Goal: Task Accomplishment & Management: Manage account settings

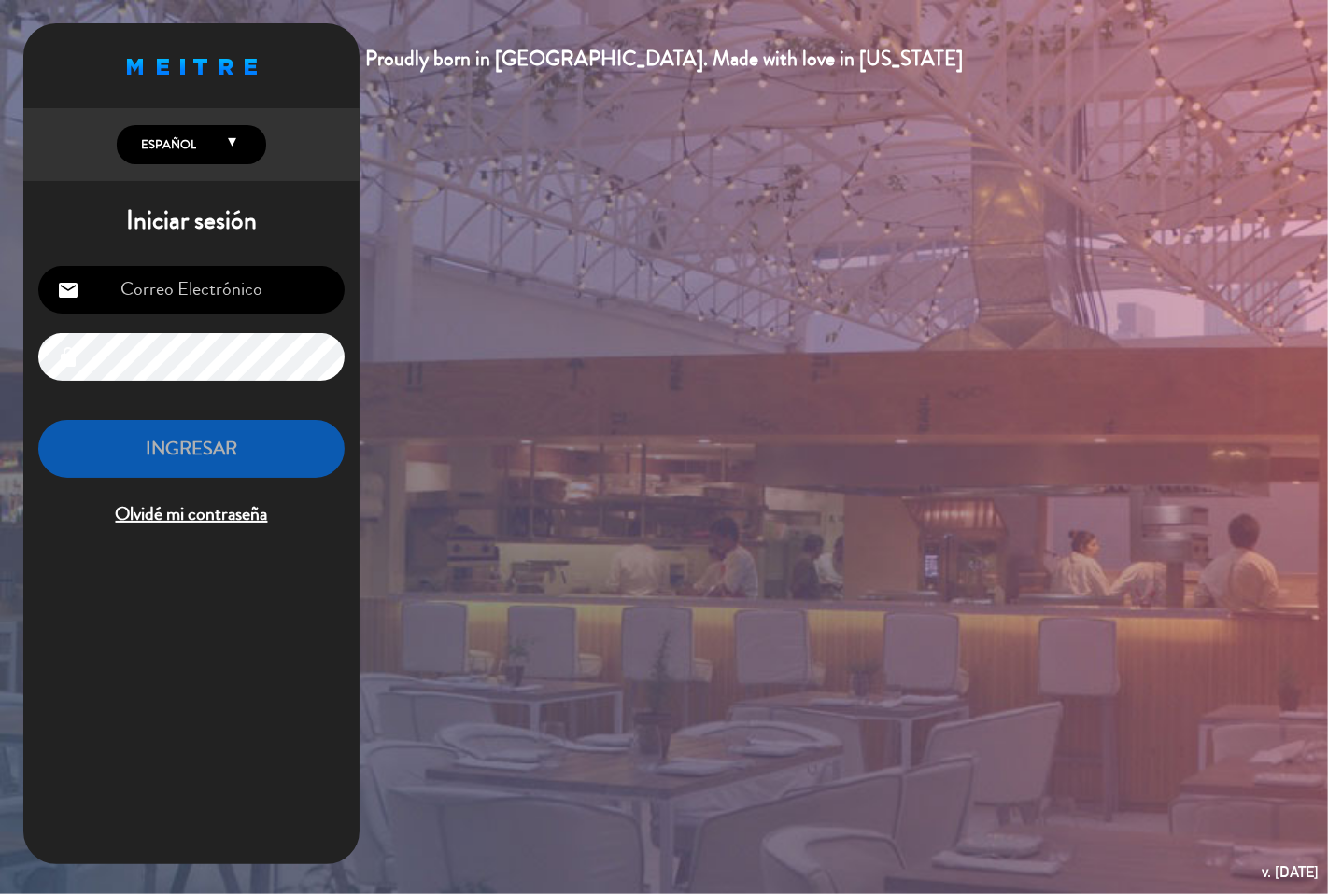
type input "[EMAIL_ADDRESS][DOMAIN_NAME]"
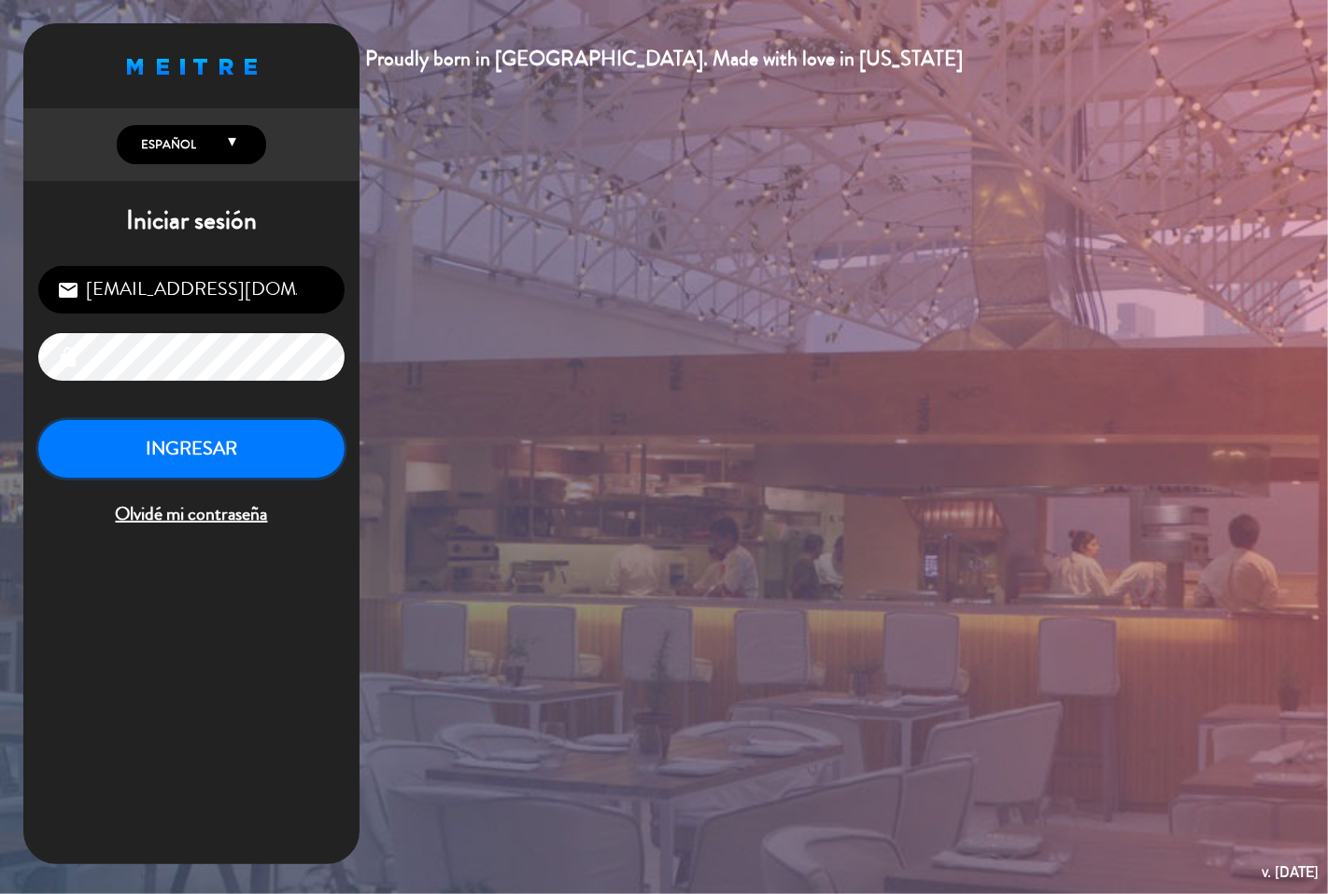
click at [229, 450] on button "INGRESAR" at bounding box center [191, 449] width 306 height 59
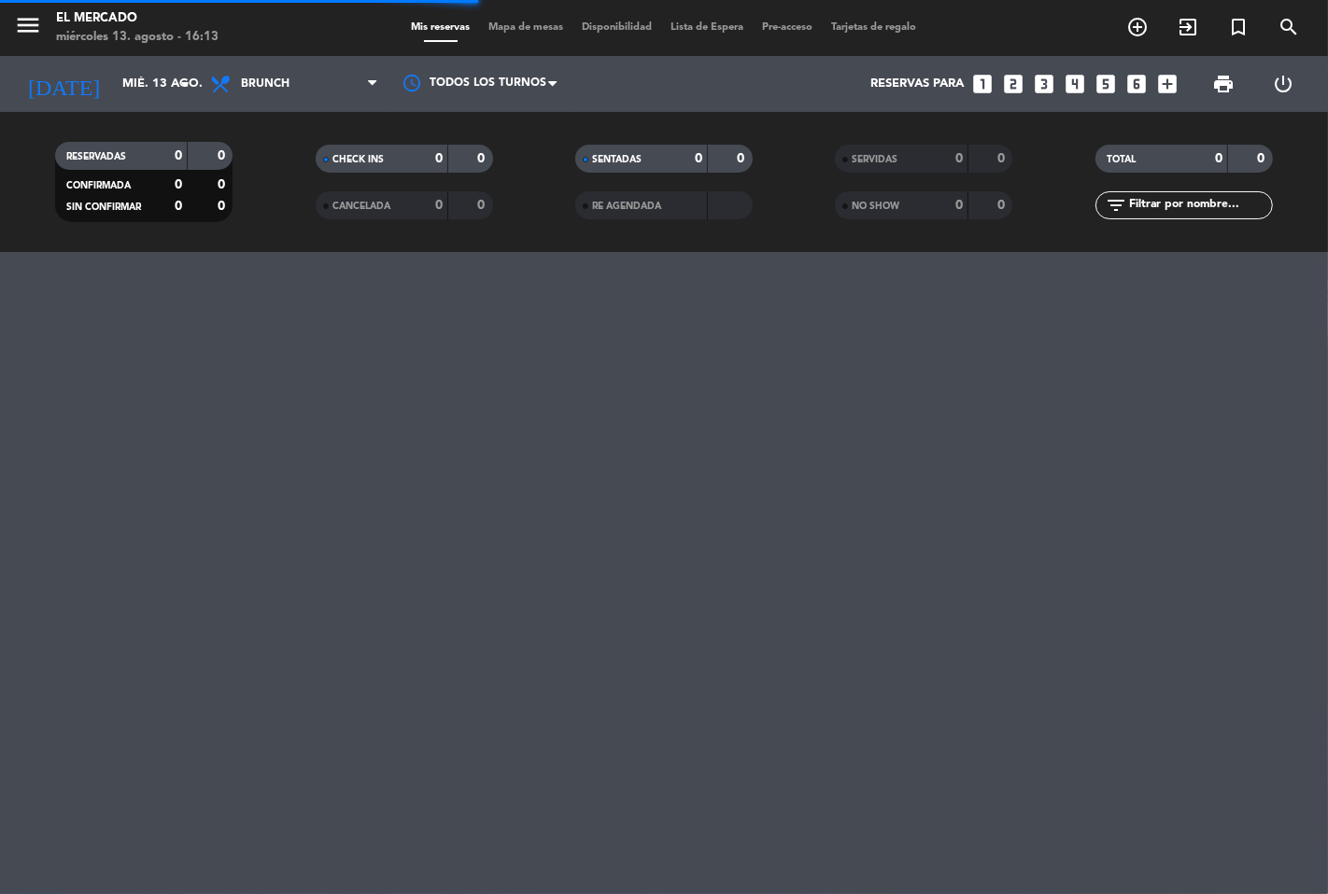
click at [277, 106] on div "Todos los servicios Desayuno Brunch Almuerzo Cena Brunch Todos los servicios De…" at bounding box center [294, 84] width 187 height 56
click at [284, 81] on span "Brunch" at bounding box center [265, 83] width 49 height 13
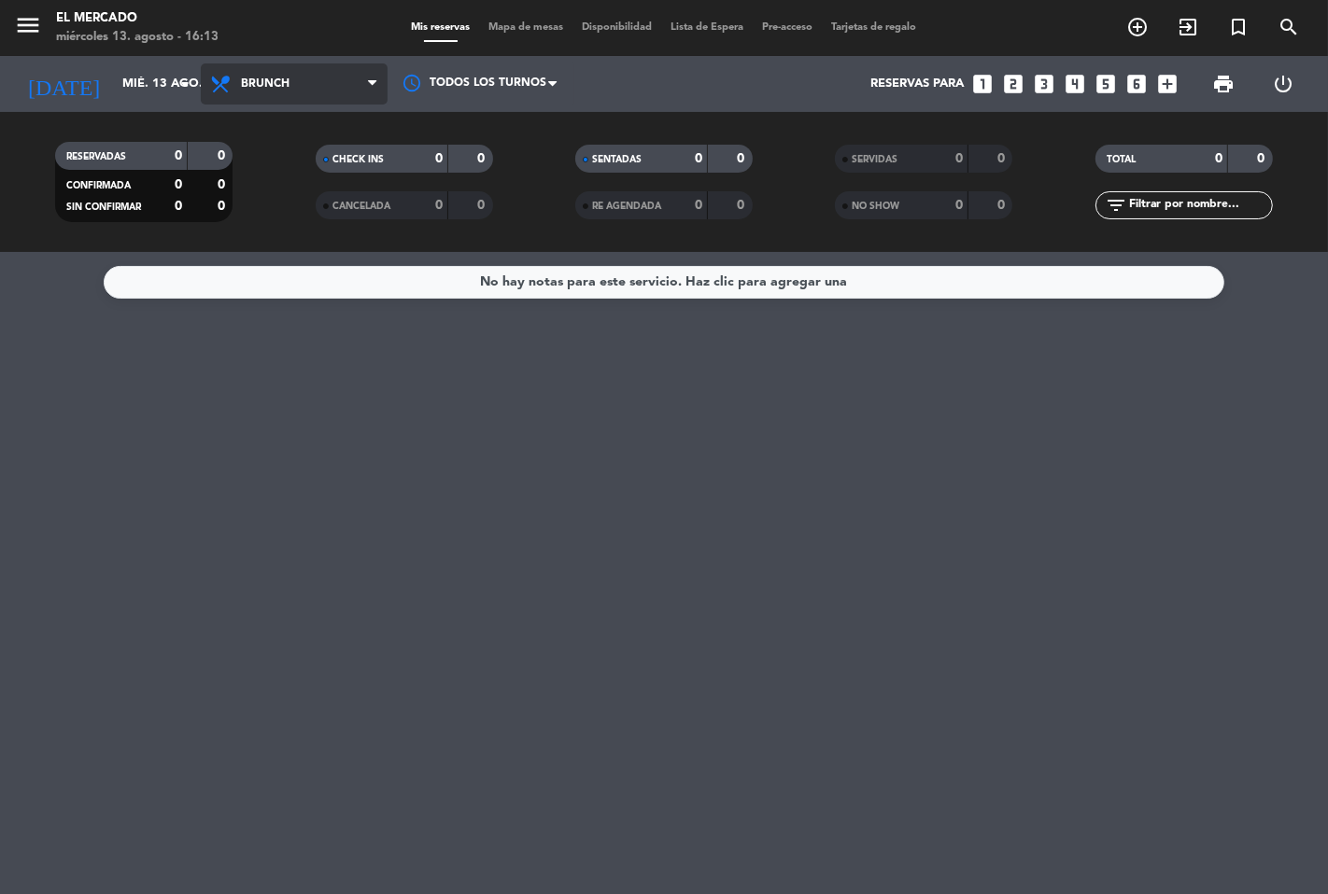
click at [295, 91] on span "Brunch" at bounding box center [294, 83] width 187 height 41
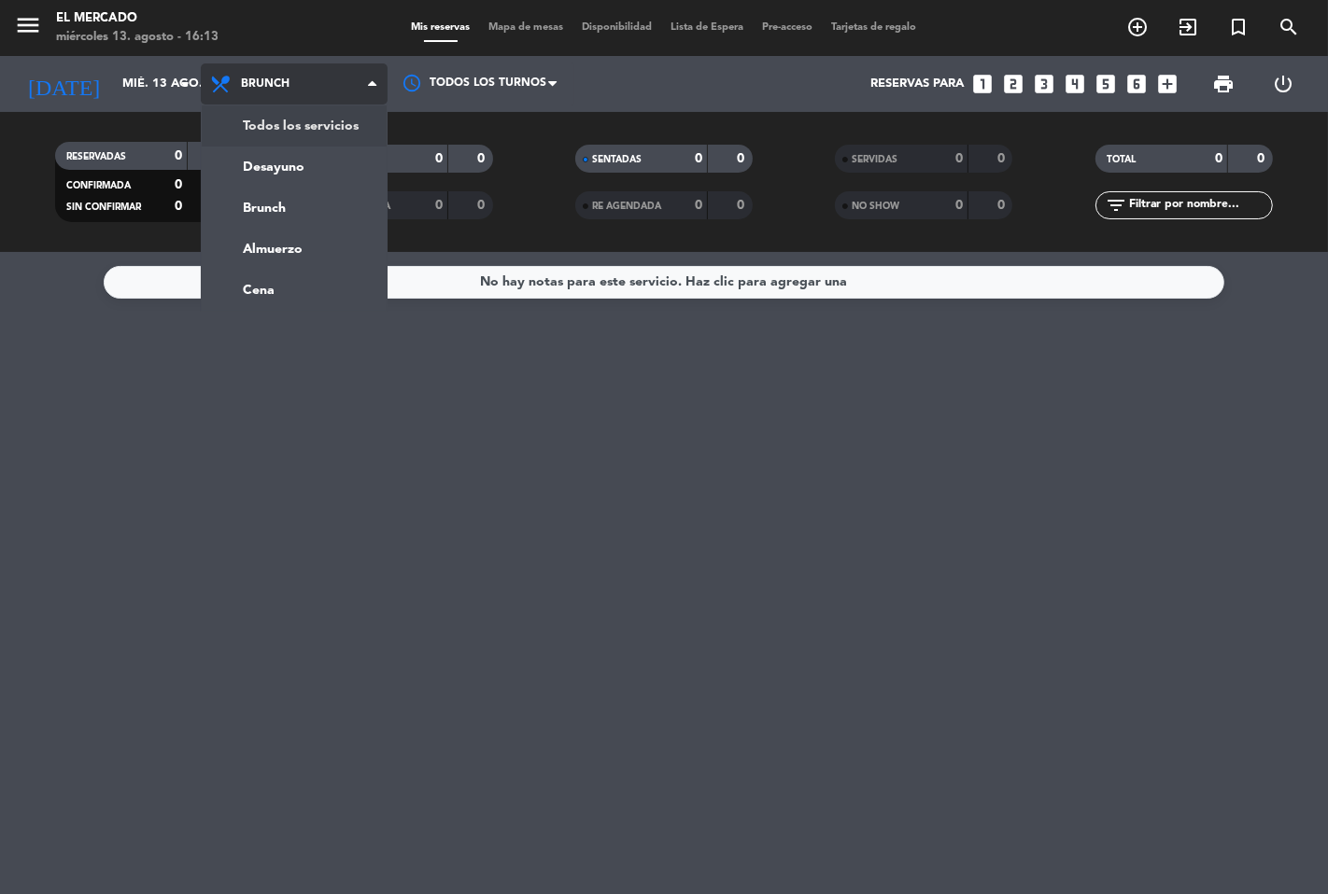
click at [295, 116] on div "menu El Mercado [DATE] 13. agosto - 16:13 Mis reservas Mapa de mesas Disponibil…" at bounding box center [664, 126] width 1328 height 252
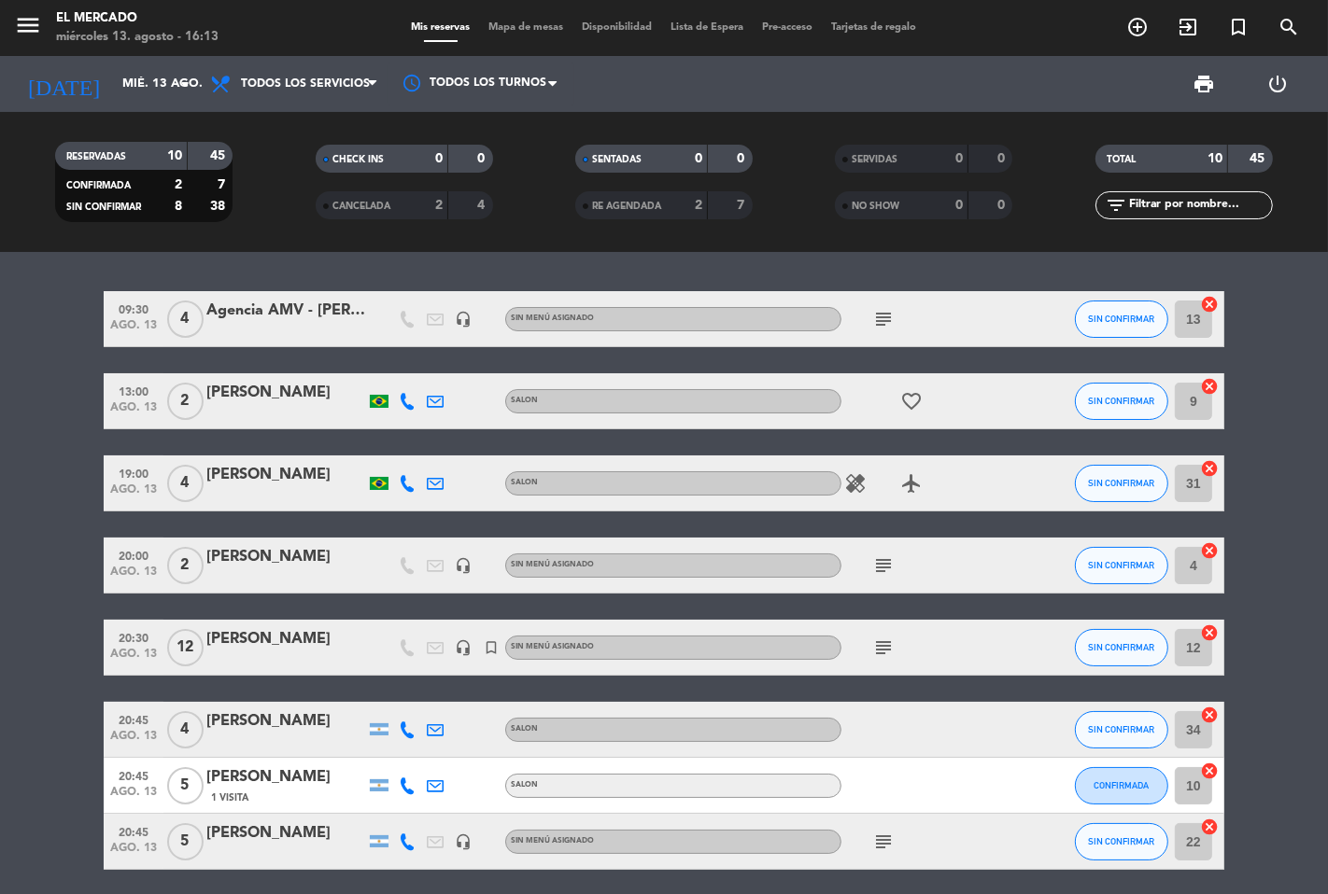
click at [305, 77] on span "Todos los servicios" at bounding box center [305, 83] width 129 height 13
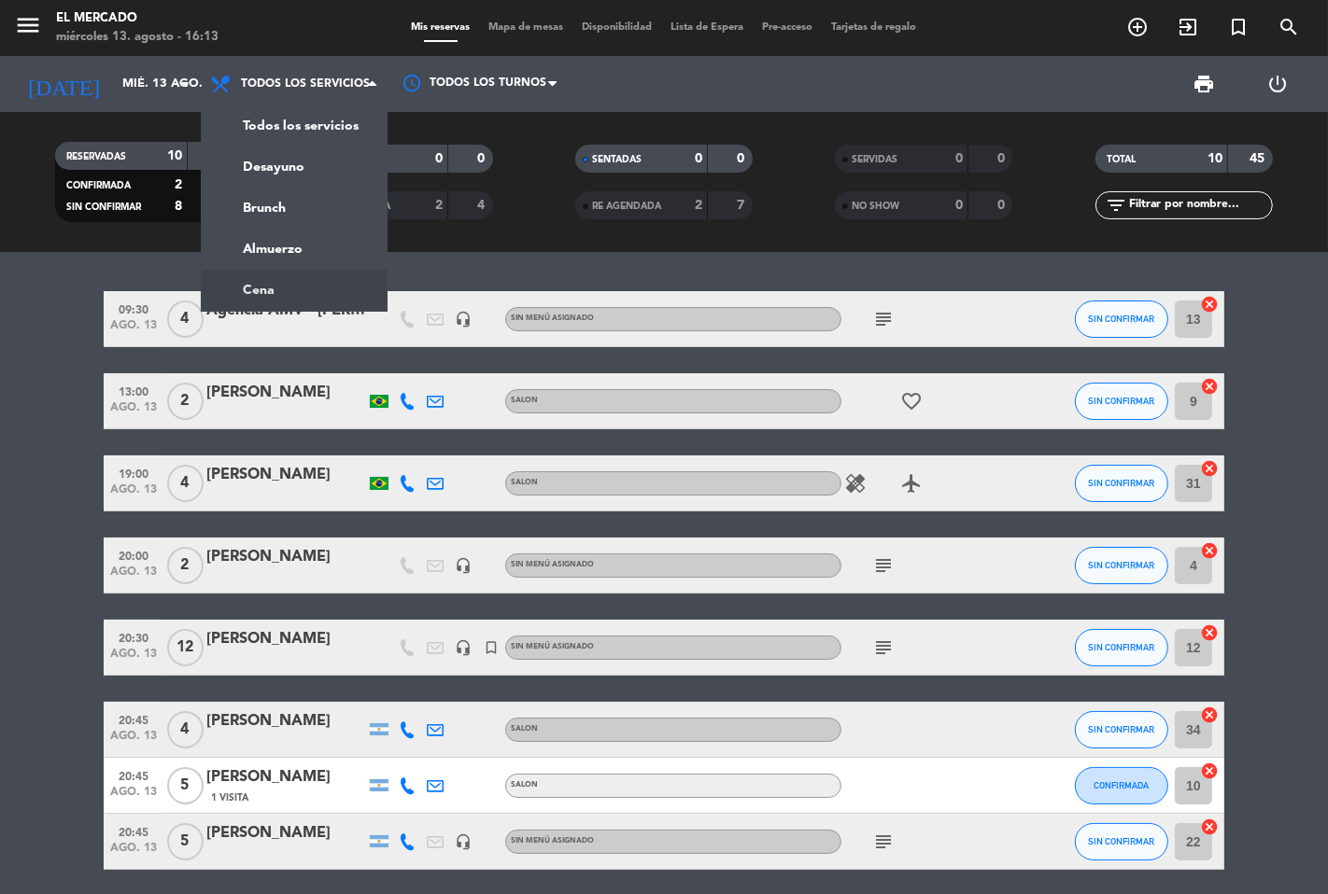
click at [254, 288] on ng-component "menu El Mercado [DATE] 13. agosto - 16:13 Mis reservas Mapa de mesas Disponibil…" at bounding box center [664, 447] width 1328 height 894
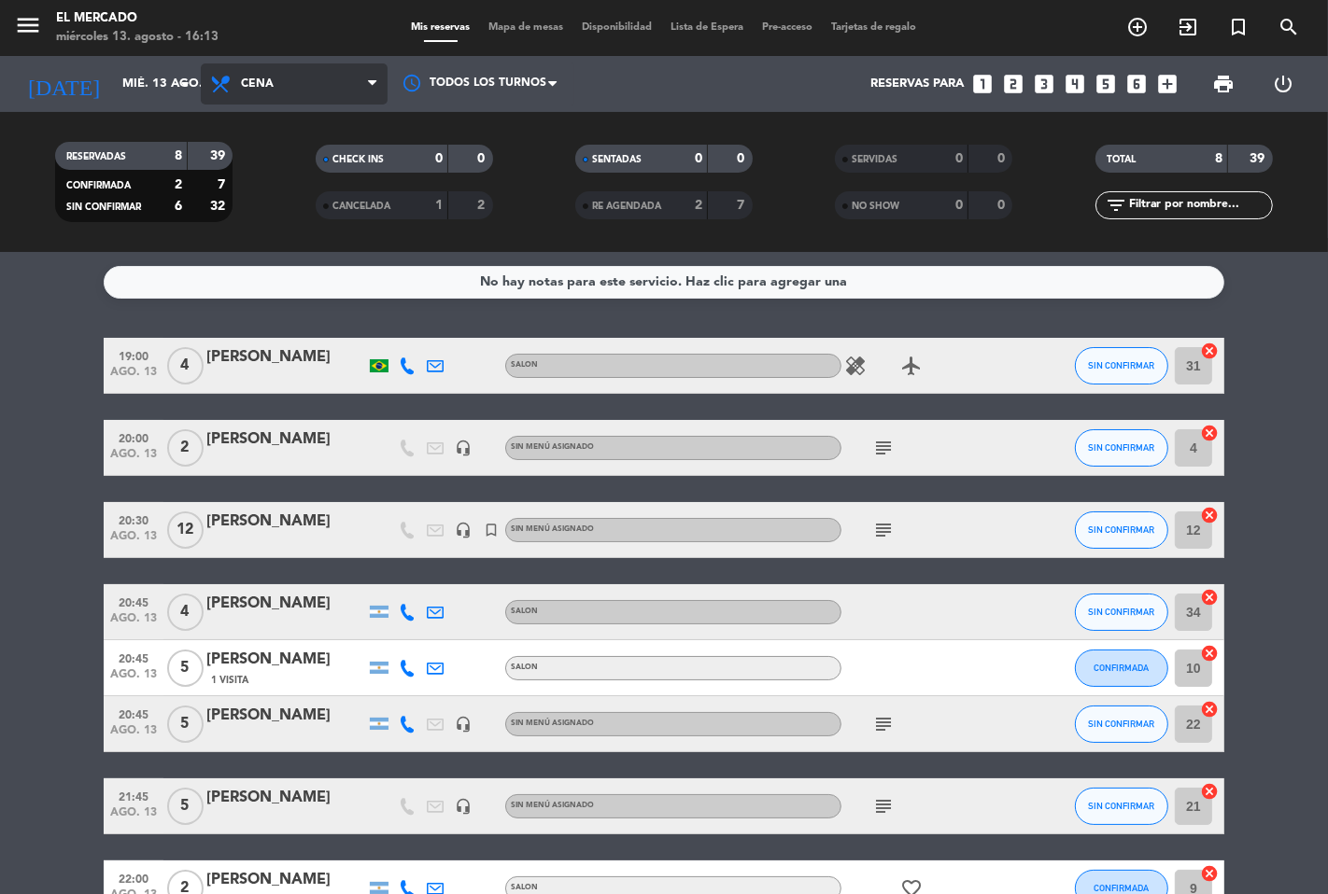
click at [319, 80] on span "Cena" at bounding box center [294, 83] width 187 height 41
click at [273, 199] on div "menu El Mercado [DATE] 13. agosto - 16:13 Mis reservas Mapa de mesas Disponibil…" at bounding box center [664, 126] width 1328 height 252
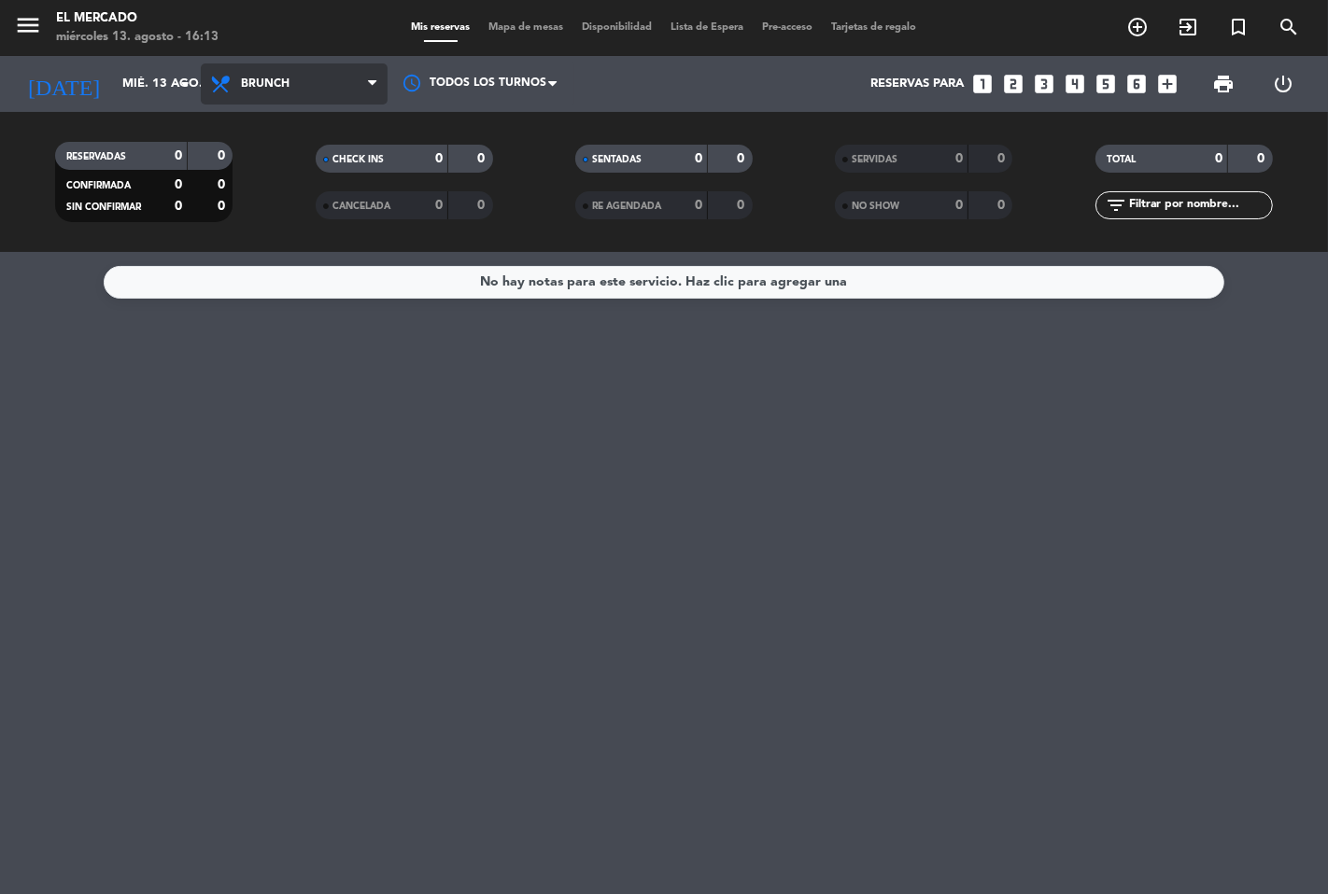
click at [289, 77] on span "Brunch" at bounding box center [294, 83] width 187 height 41
click at [275, 289] on ng-component "menu El Mercado [DATE] 13. agosto - 16:13 Mis reservas Mapa de mesas Disponibil…" at bounding box center [664, 447] width 1328 height 894
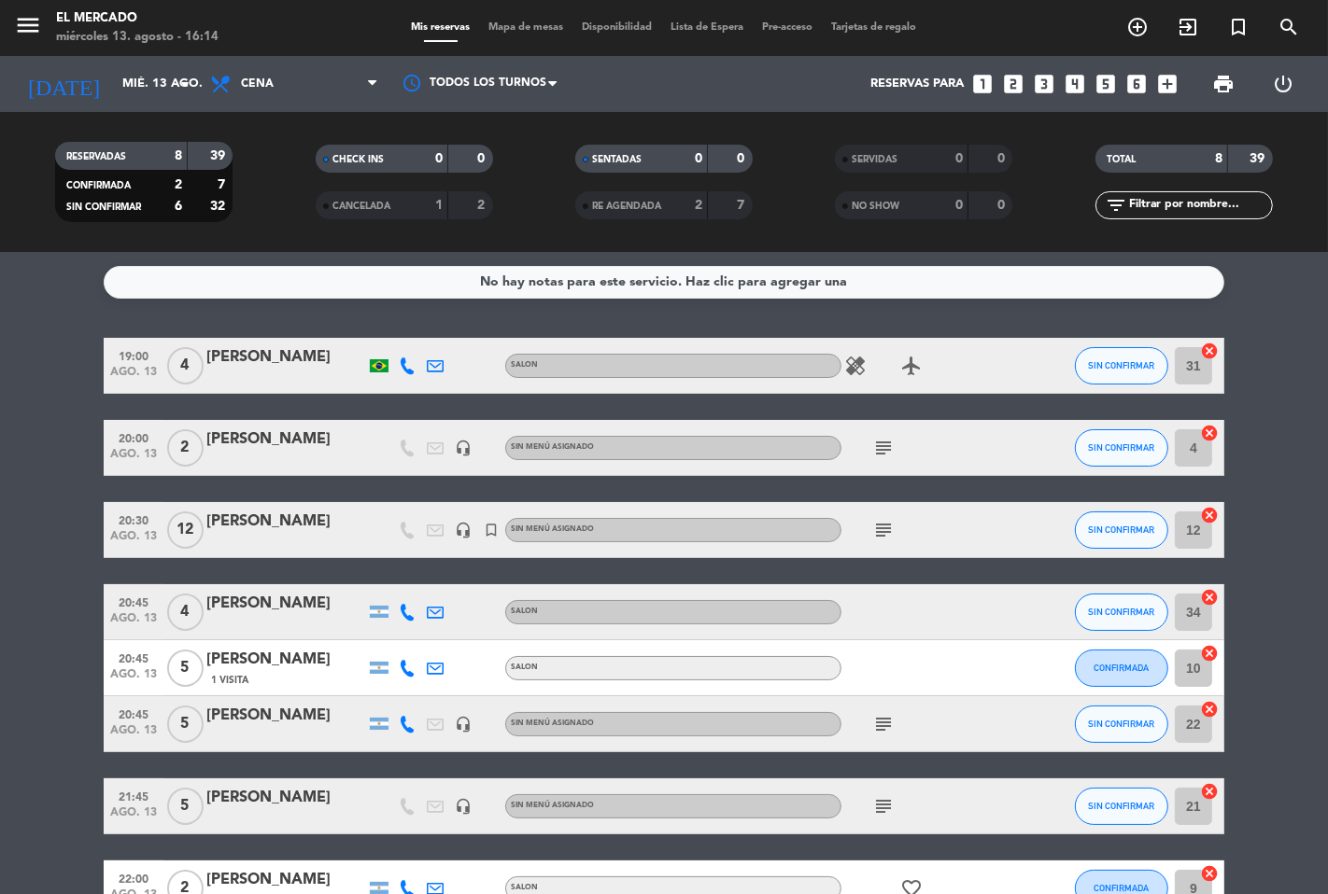
click at [887, 536] on icon "subject" at bounding box center [883, 530] width 22 height 22
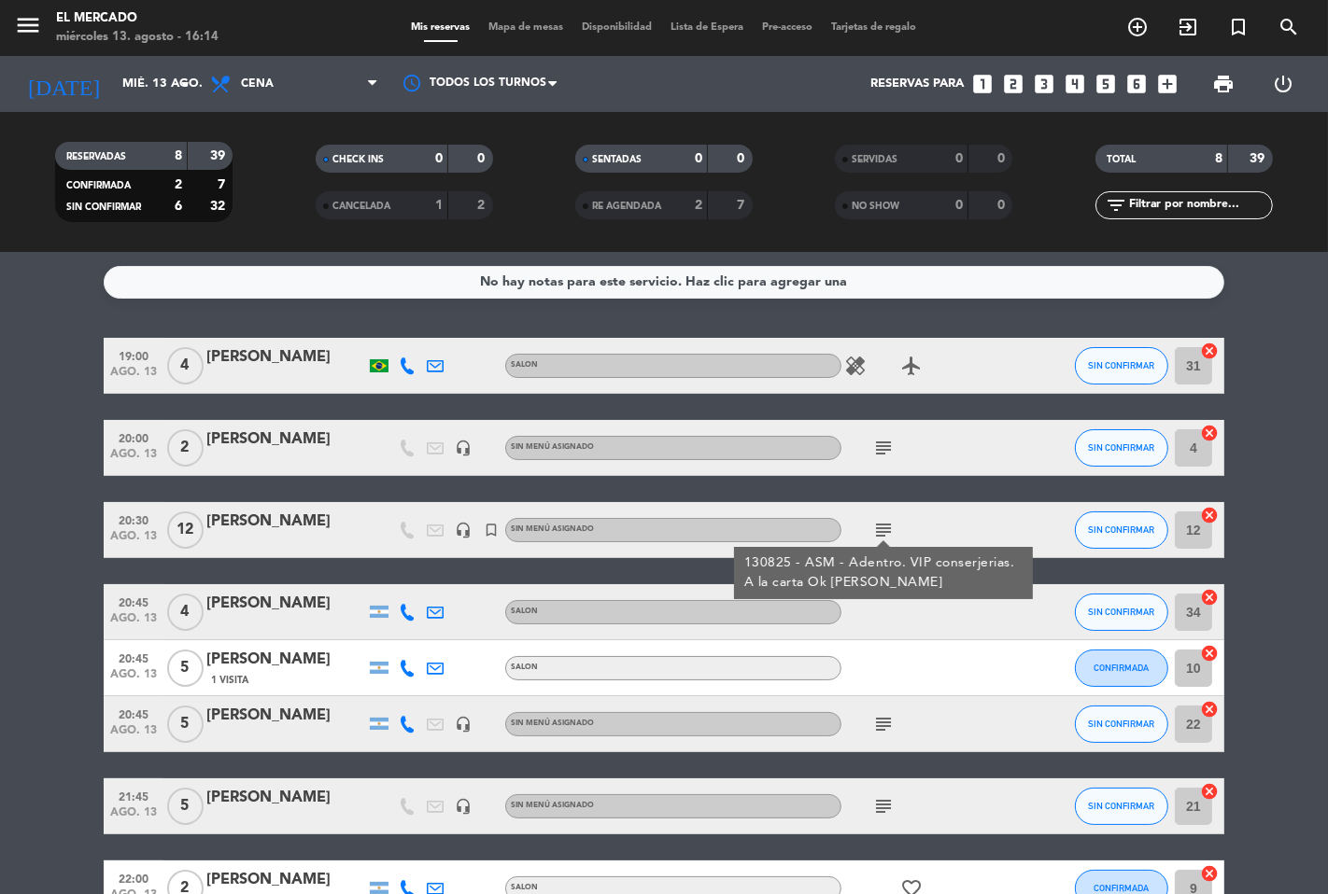
click at [45, 553] on bookings-row "19:00 [DATE] 4 [PERSON_NAME] SALON healing airplanemode_active SIN CONFIRMAR 31…" at bounding box center [664, 627] width 1328 height 579
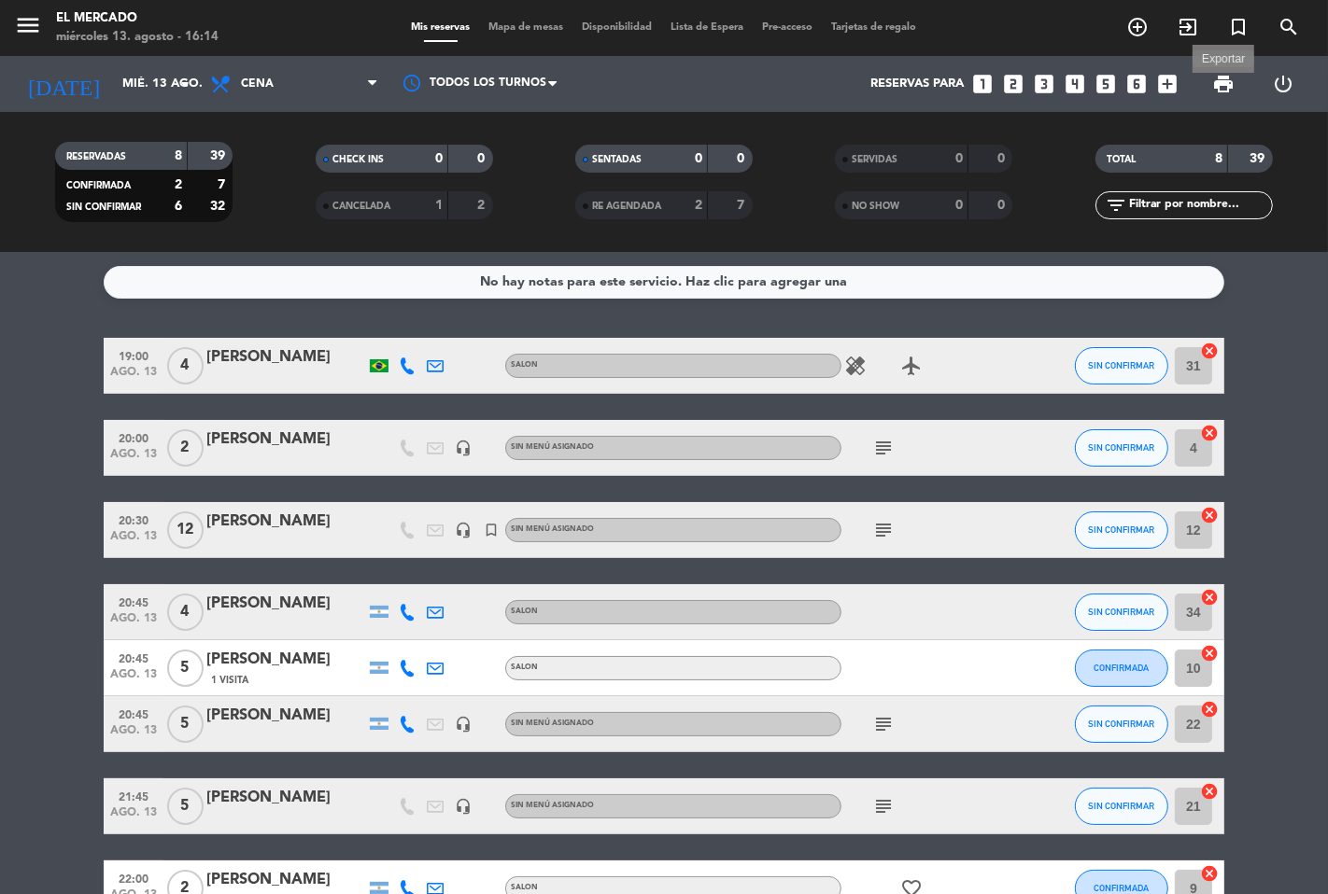
click at [1220, 84] on span "print" at bounding box center [1223, 84] width 22 height 22
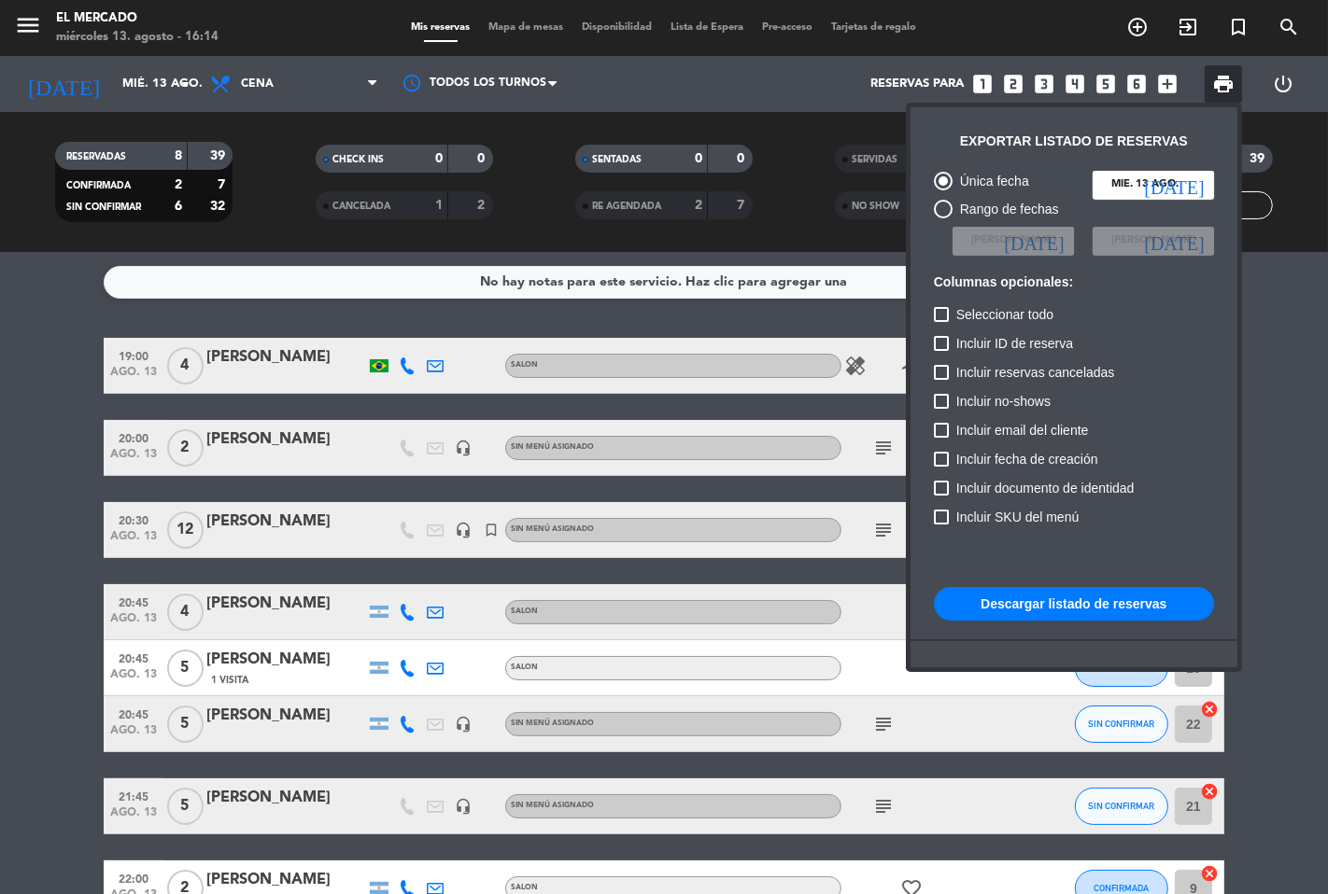
click at [1015, 614] on button "Descargar listado de reservas" at bounding box center [1074, 604] width 280 height 34
click at [40, 178] on div at bounding box center [664, 447] width 1328 height 894
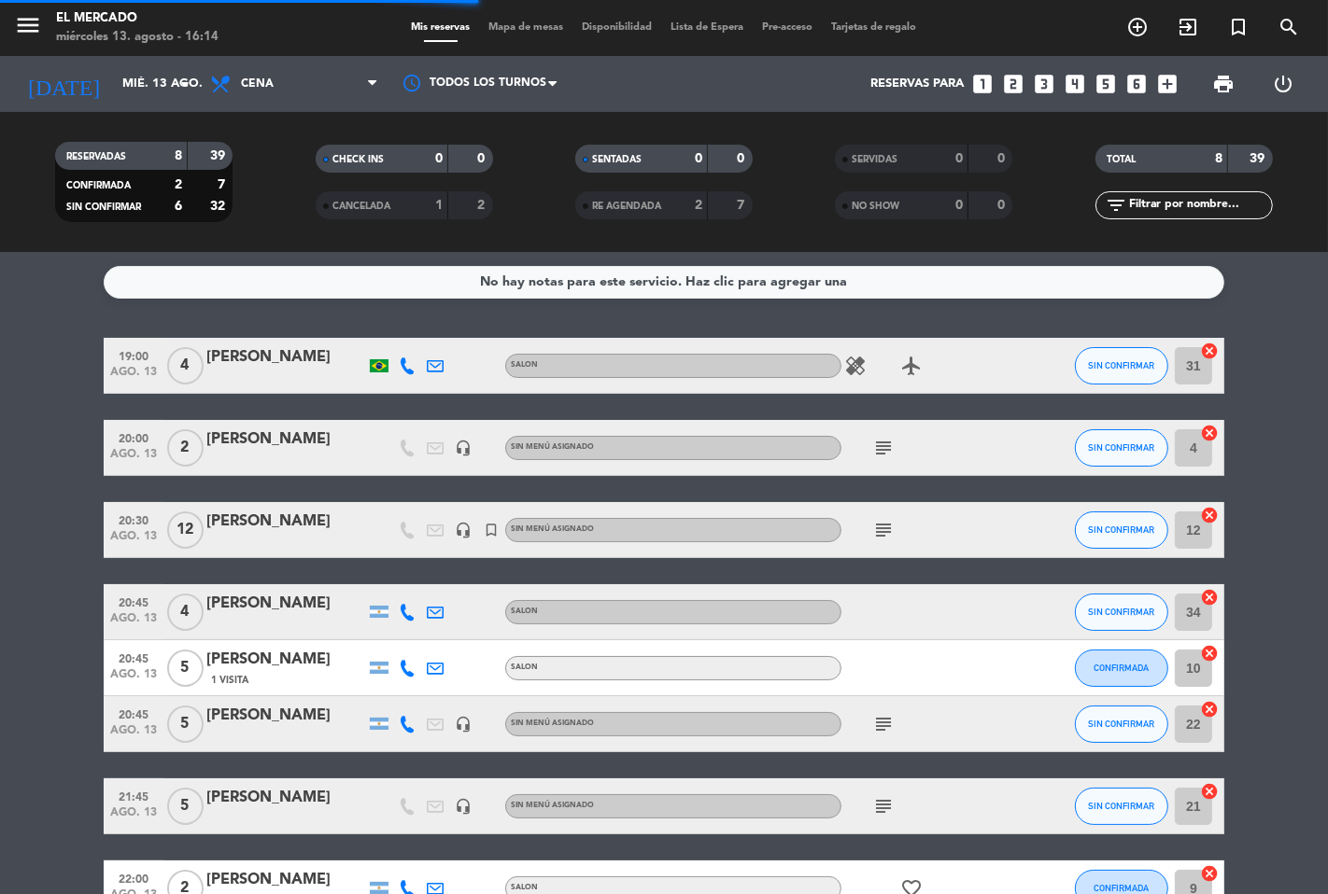
click at [39, 29] on icon "menu" at bounding box center [28, 25] width 28 height 28
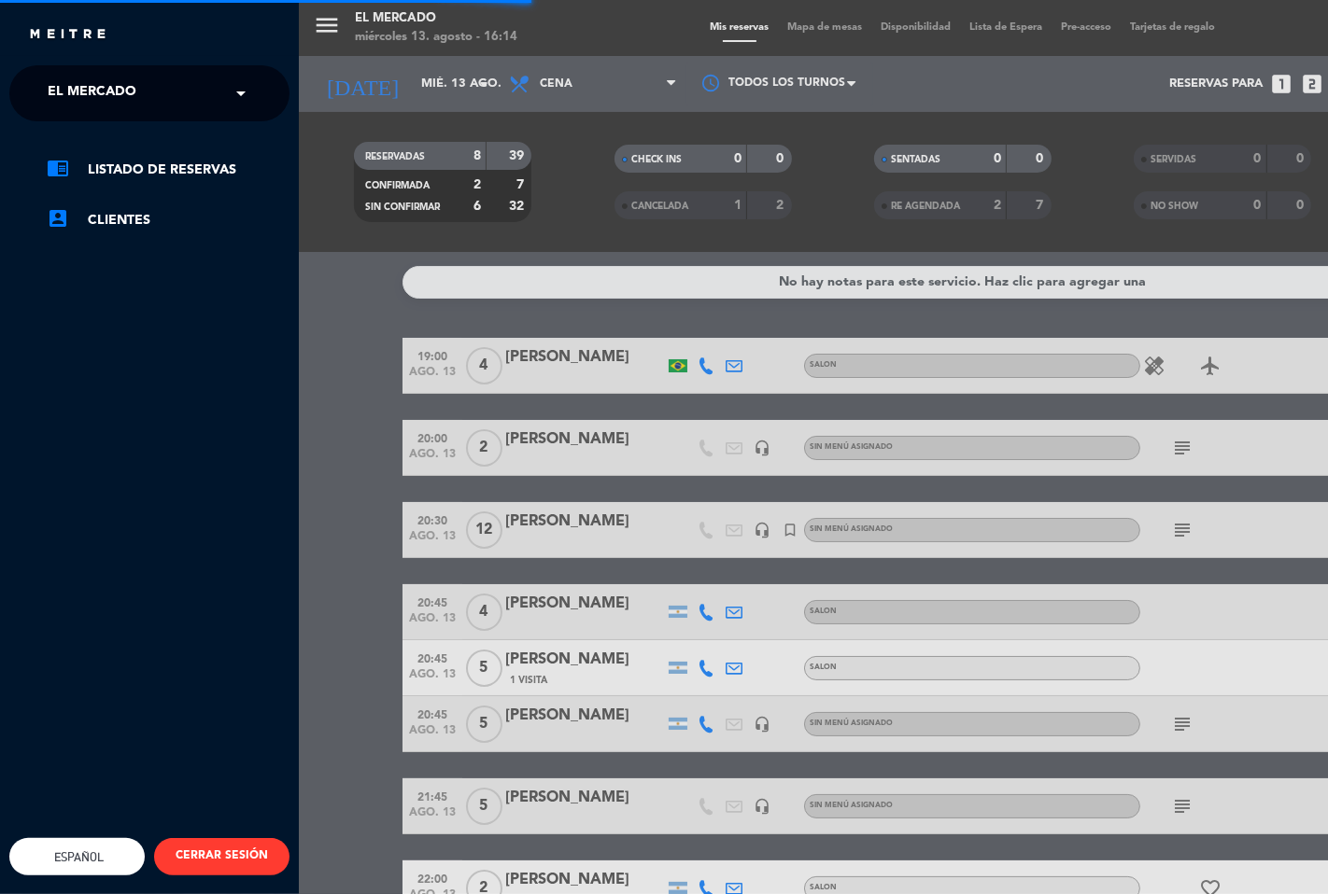
click at [108, 88] on span "El Mercado" at bounding box center [92, 93] width 89 height 39
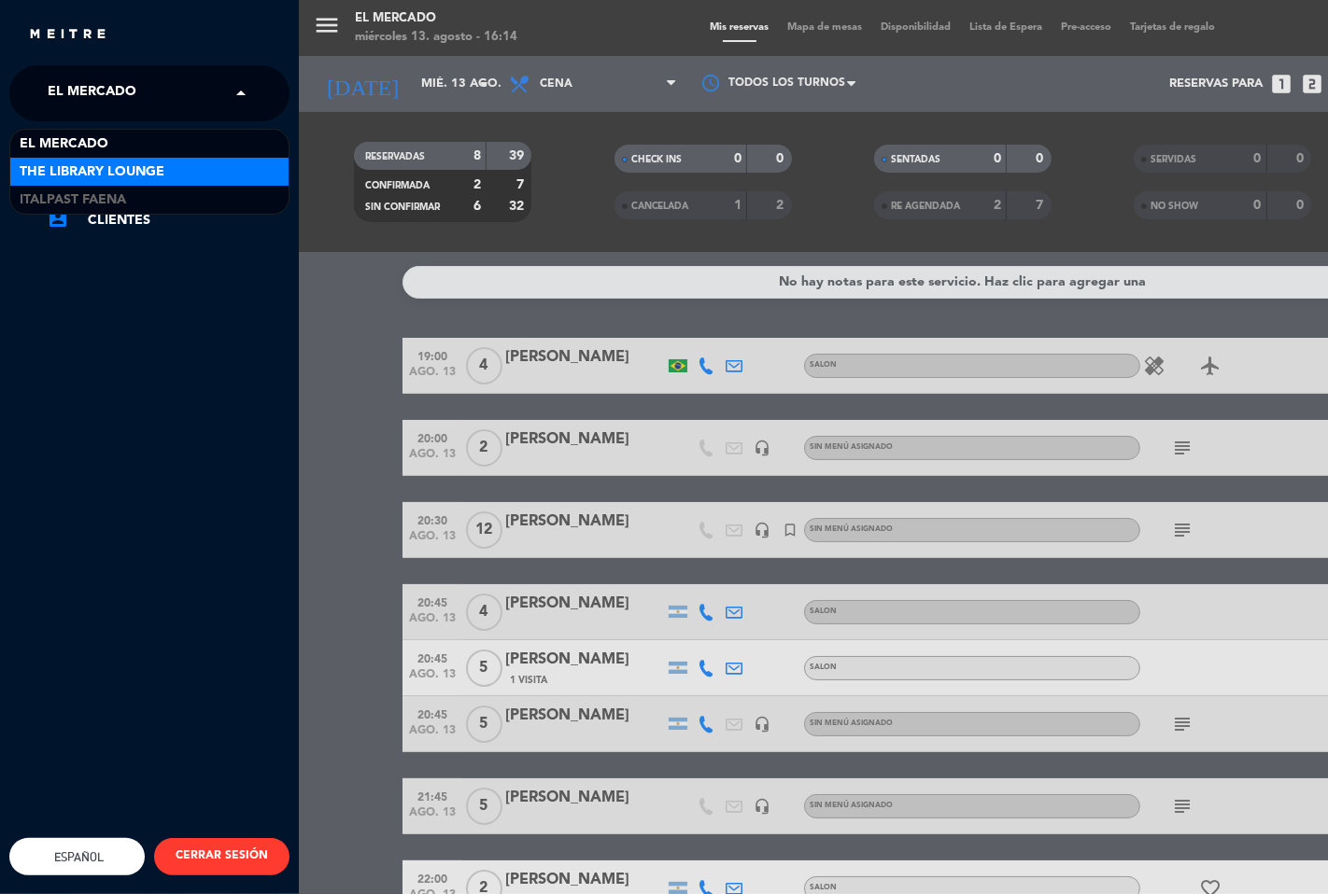
click at [113, 162] on span "The Library Lounge" at bounding box center [92, 172] width 145 height 21
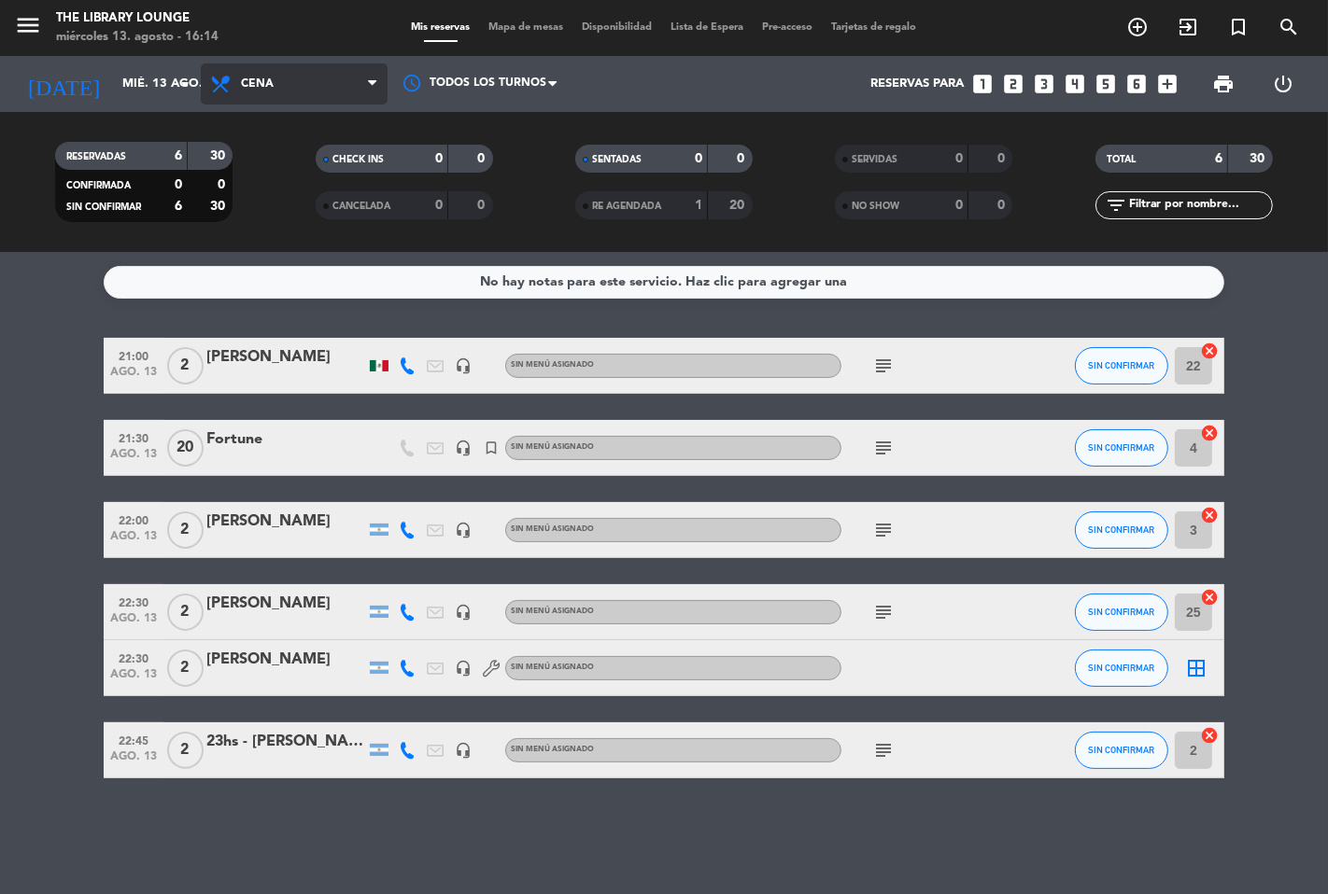
click at [284, 75] on span "Cena" at bounding box center [294, 83] width 187 height 41
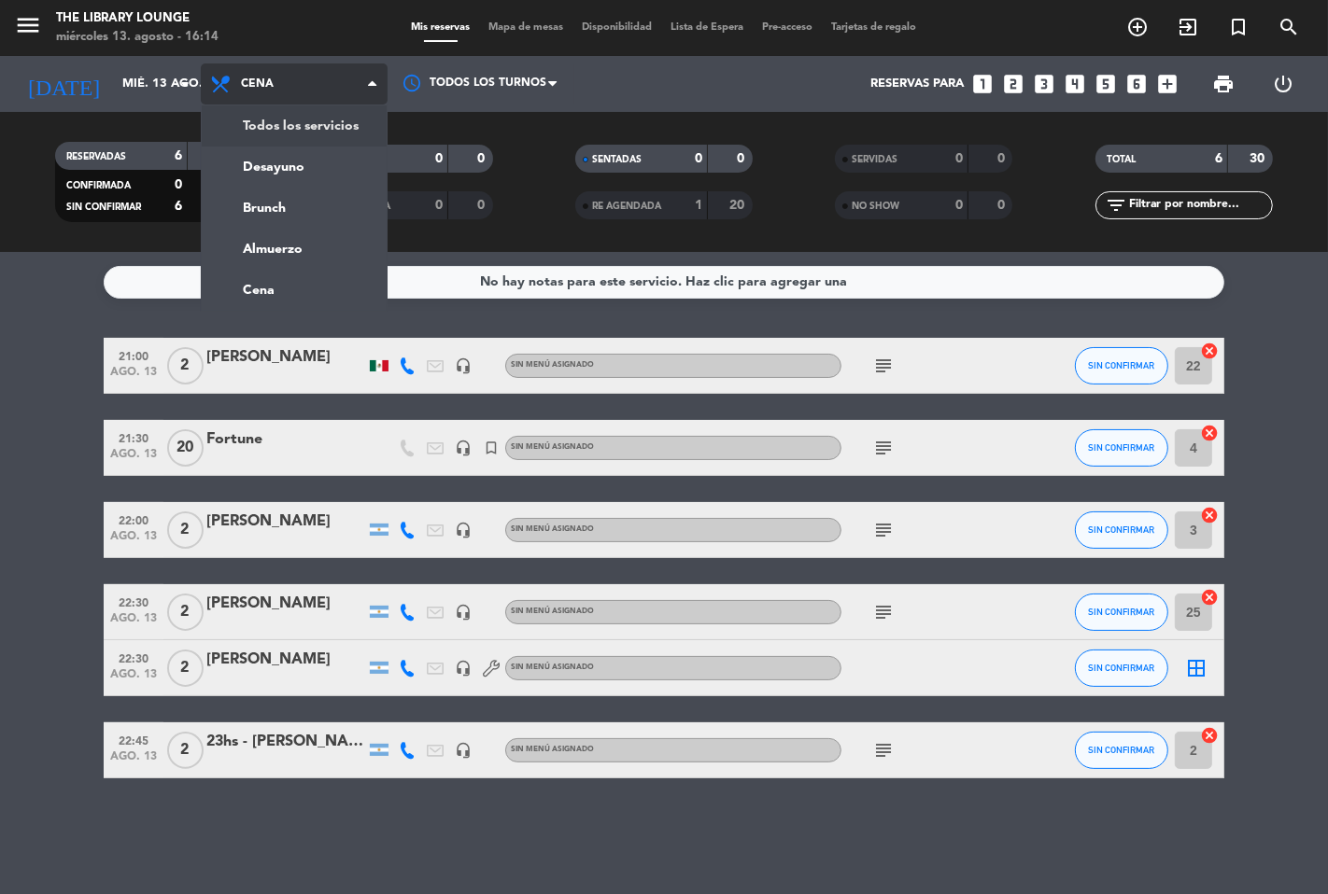
click at [284, 114] on div "menu The Library Lounge [DATE] 13. agosto - 16:14 Mis reservas Mapa de mesas Di…" at bounding box center [664, 126] width 1328 height 252
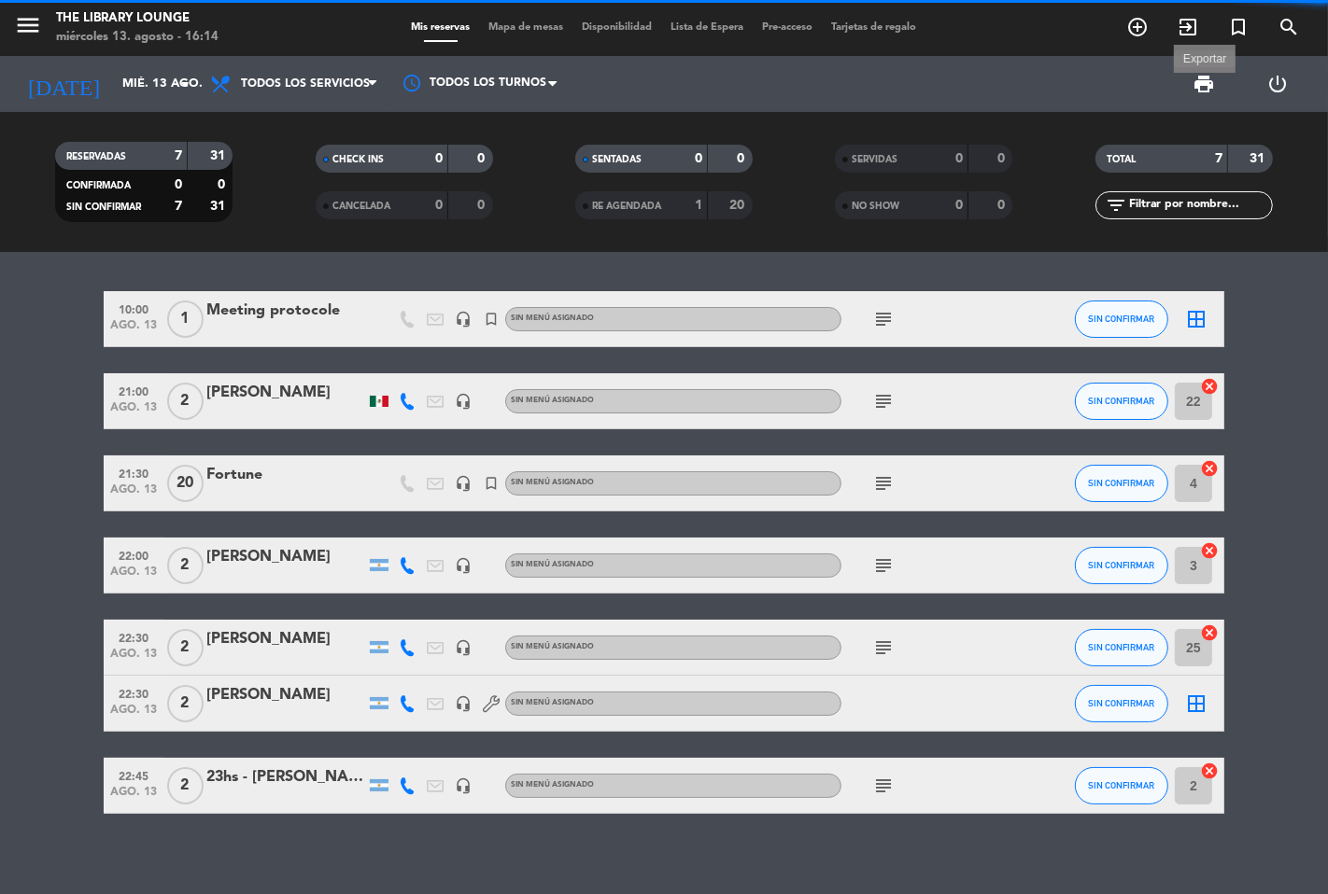
click at [1197, 89] on span "print" at bounding box center [1203, 84] width 22 height 22
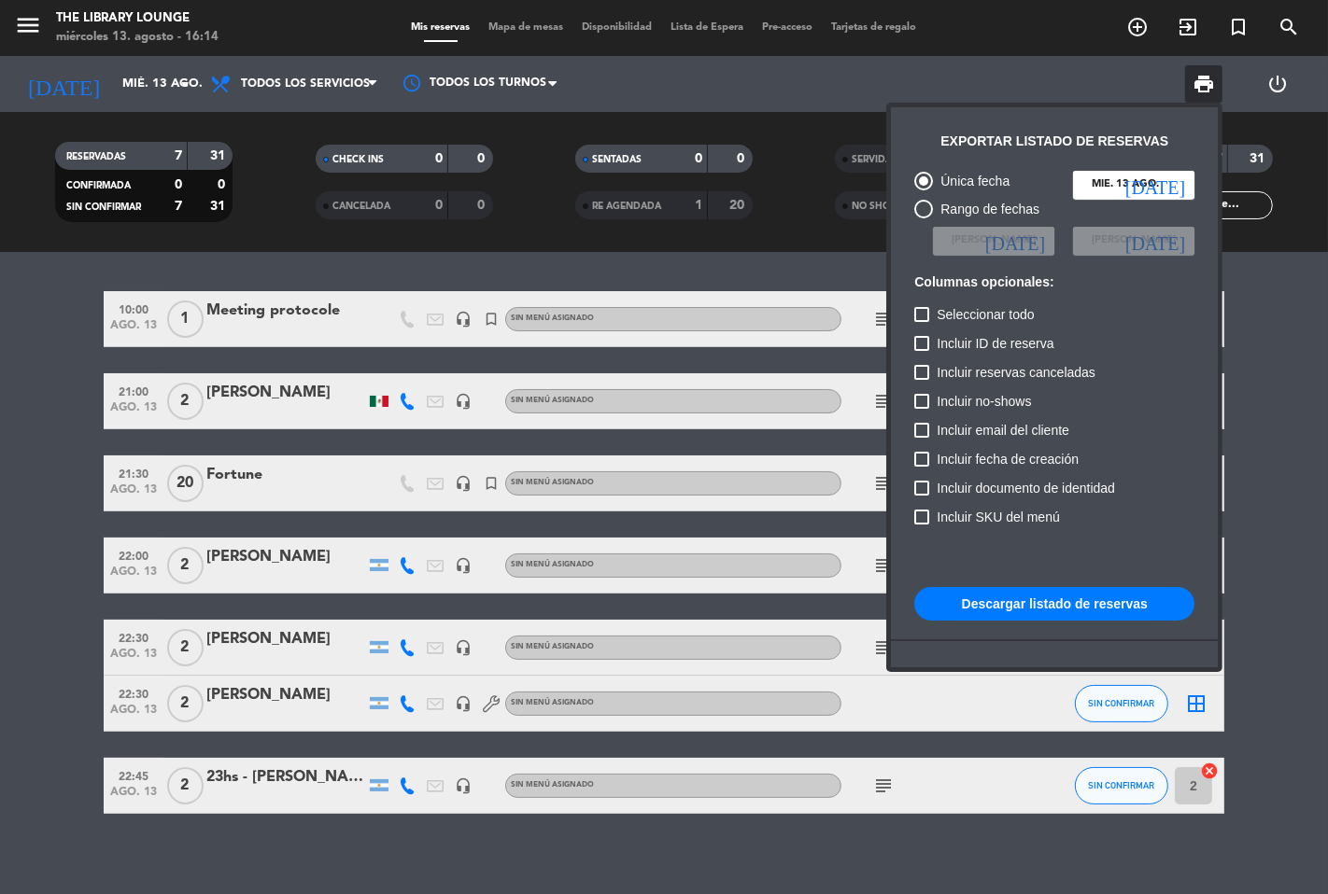
click at [985, 614] on button "Descargar listado de reservas" at bounding box center [1054, 604] width 280 height 34
click at [1327, 533] on div at bounding box center [664, 447] width 1328 height 894
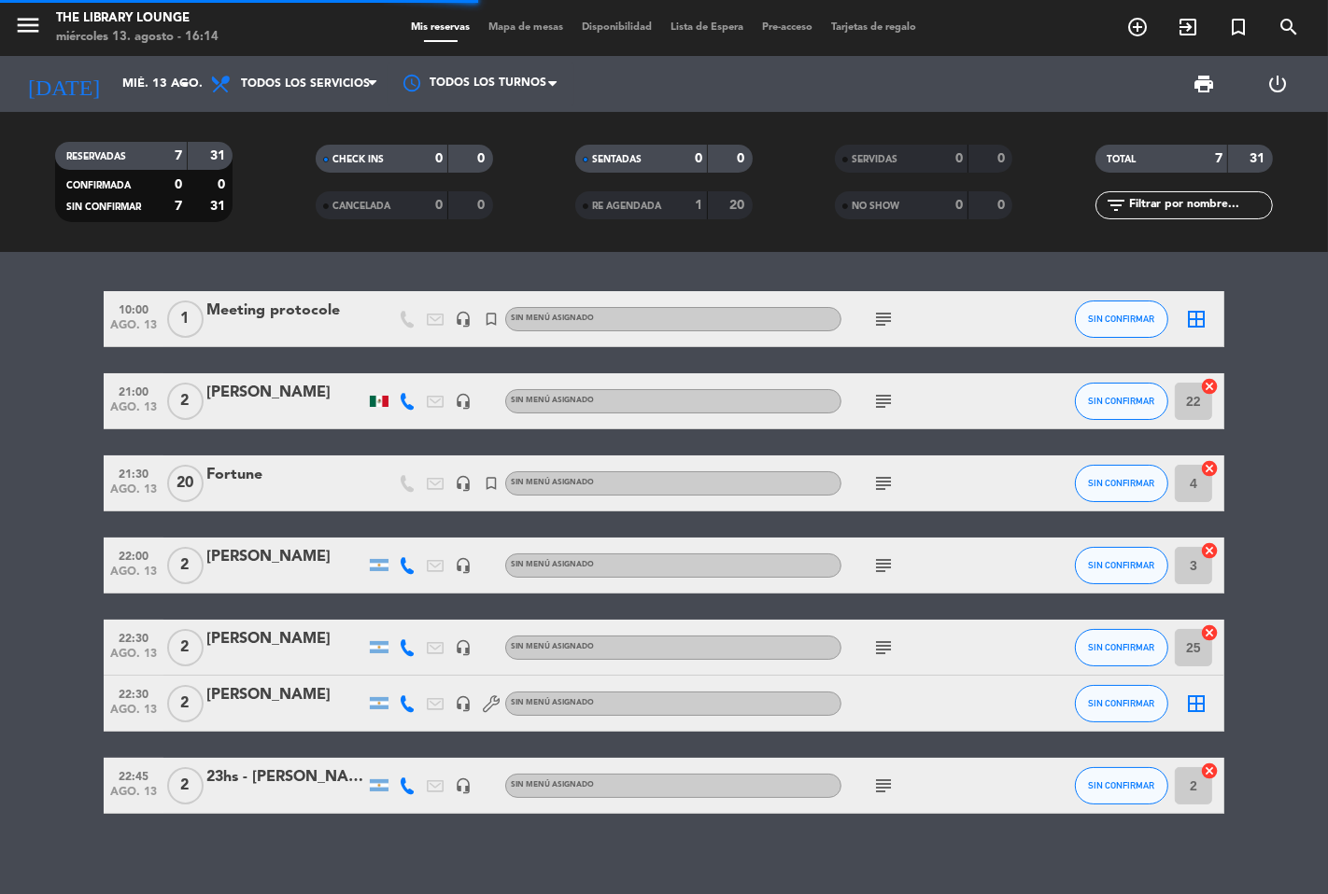
click at [876, 477] on icon "subject" at bounding box center [883, 483] width 22 height 22
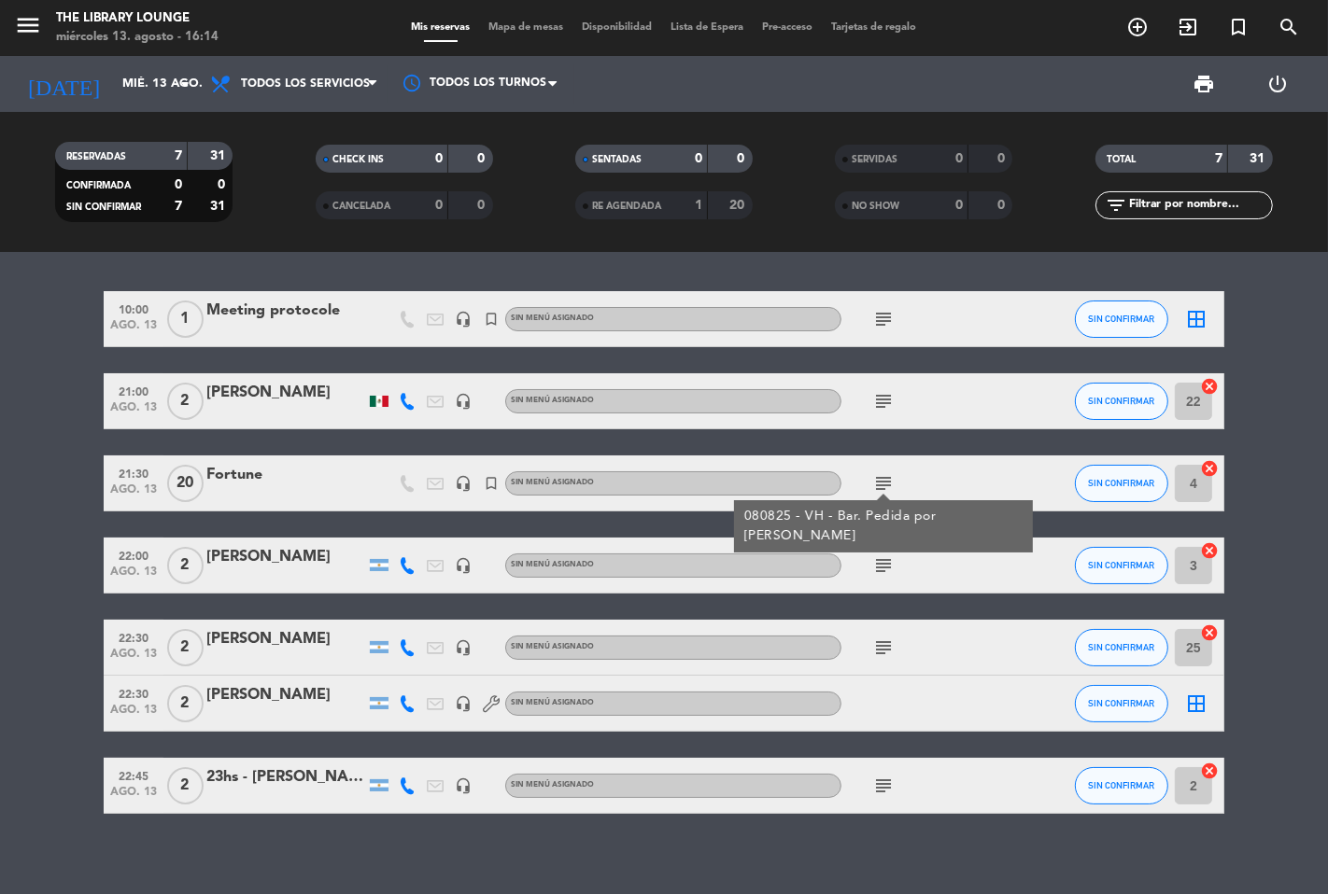
click at [760, 835] on div "10:00 [DATE] 1 Meeting protocole headset_mic turned_in_not Sin menú asignado su…" at bounding box center [664, 573] width 1328 height 642
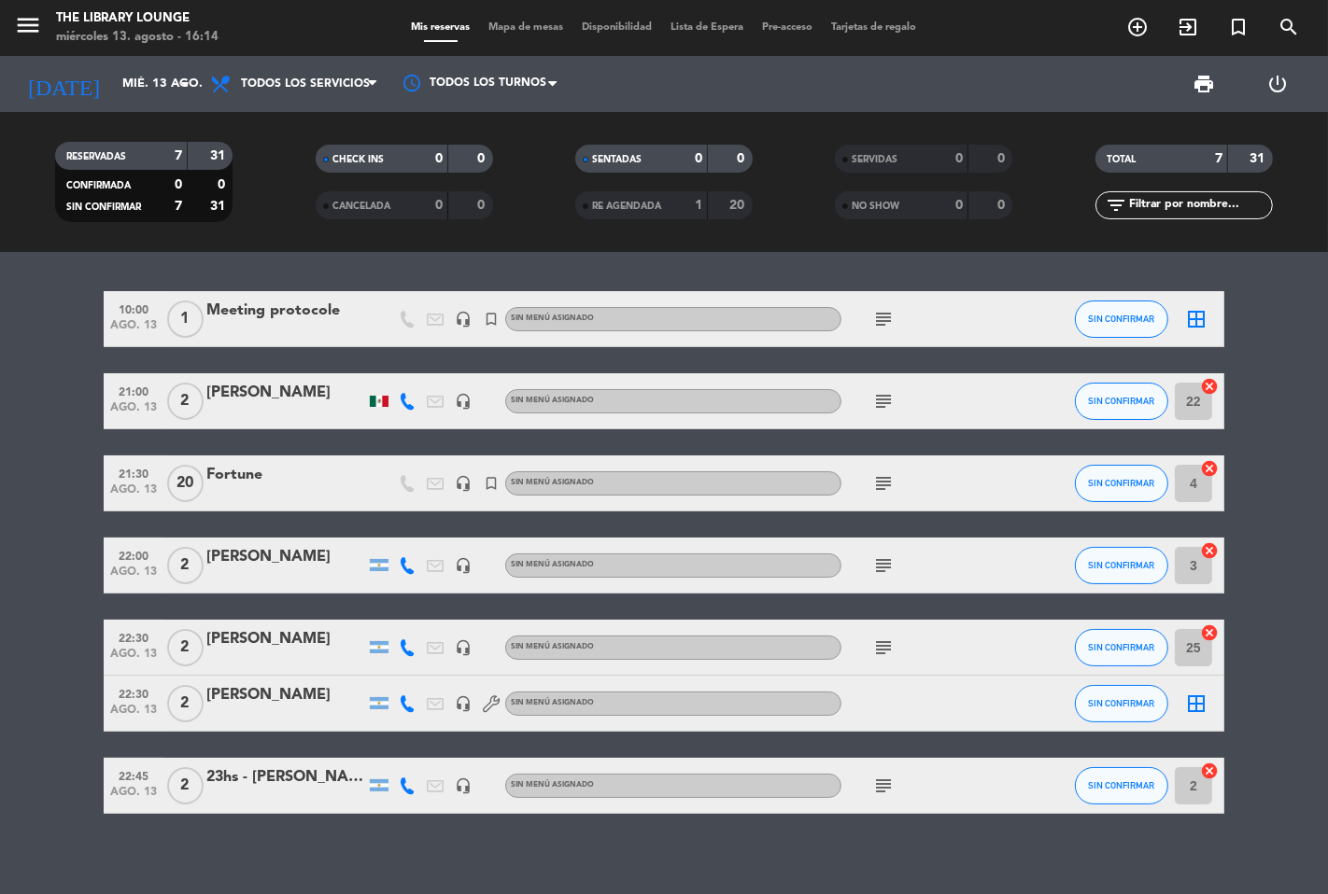
click at [24, 7] on span "menu" at bounding box center [35, 29] width 42 height 44
click at [35, 34] on icon "menu" at bounding box center [28, 25] width 28 height 28
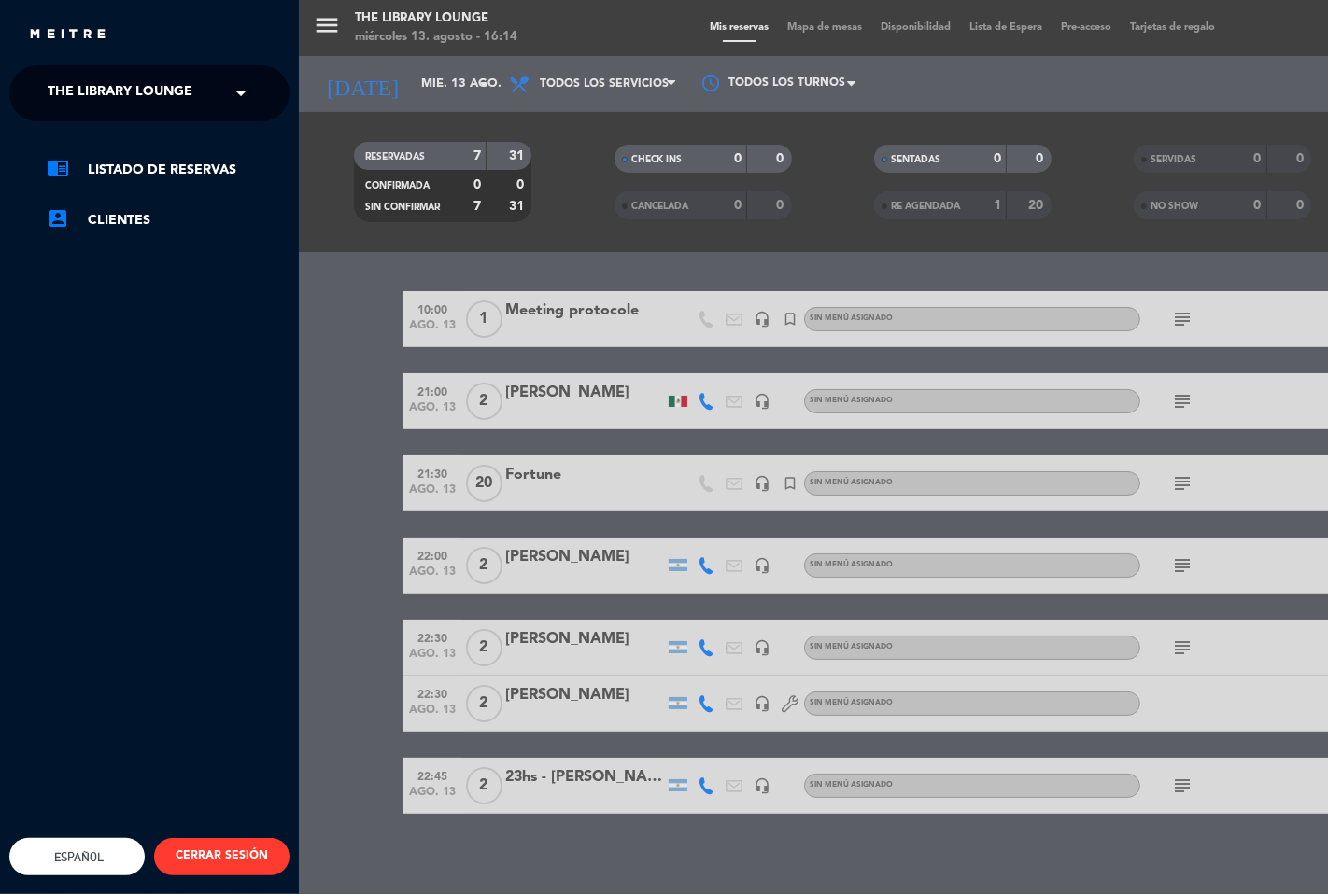
click at [106, 116] on ng-select "× The Library Lounge ×" at bounding box center [149, 93] width 280 height 56
click at [101, 108] on span "The Library Lounge" at bounding box center [120, 93] width 145 height 39
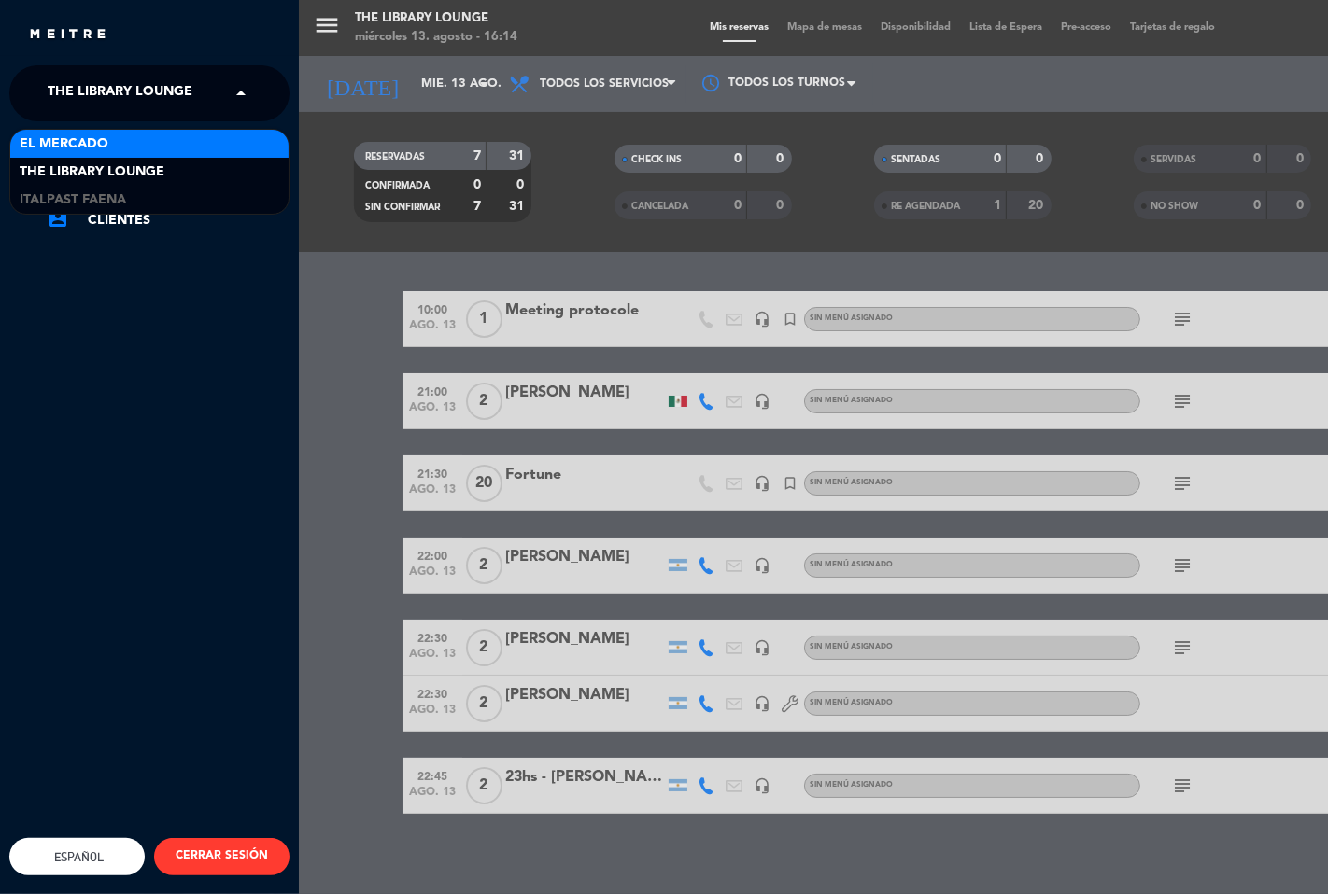
click at [96, 134] on span "El Mercado" at bounding box center [64, 144] width 89 height 21
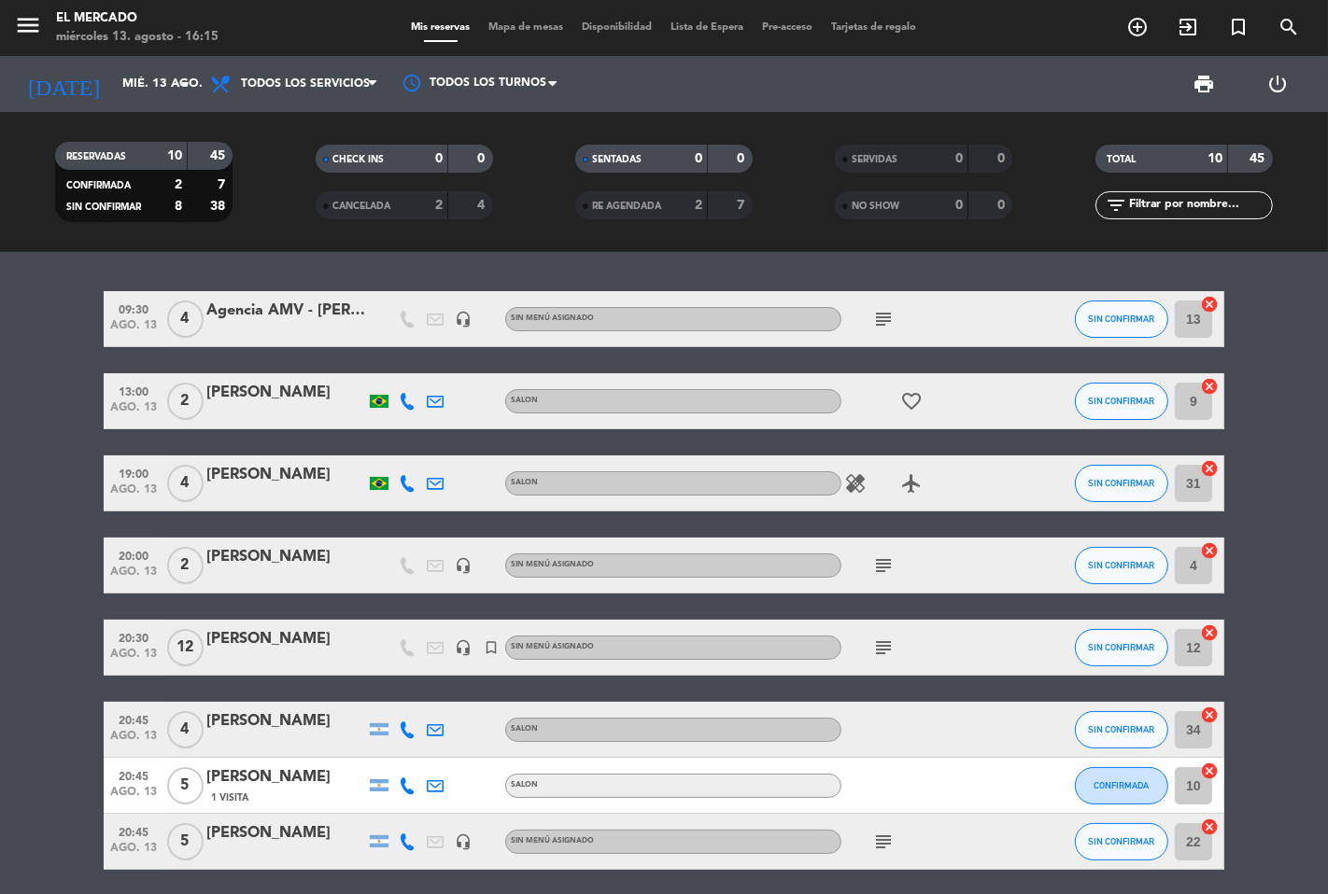
click at [16, 476] on bookings-row "09:30 [DATE] 4 Agencia AMV - [PERSON_NAME] headset_mic Sin menú asignado subjec…" at bounding box center [664, 662] width 1328 height 743
click at [308, 118] on div "RESERVADAS 10 45 CONFIRMADA 2 7 SIN CONFIRMAR 8 38 CHECK INS 0 0 CANCELADA 2 4 …" at bounding box center [664, 182] width 1328 height 140
click at [310, 96] on span "Todos los servicios" at bounding box center [294, 83] width 187 height 41
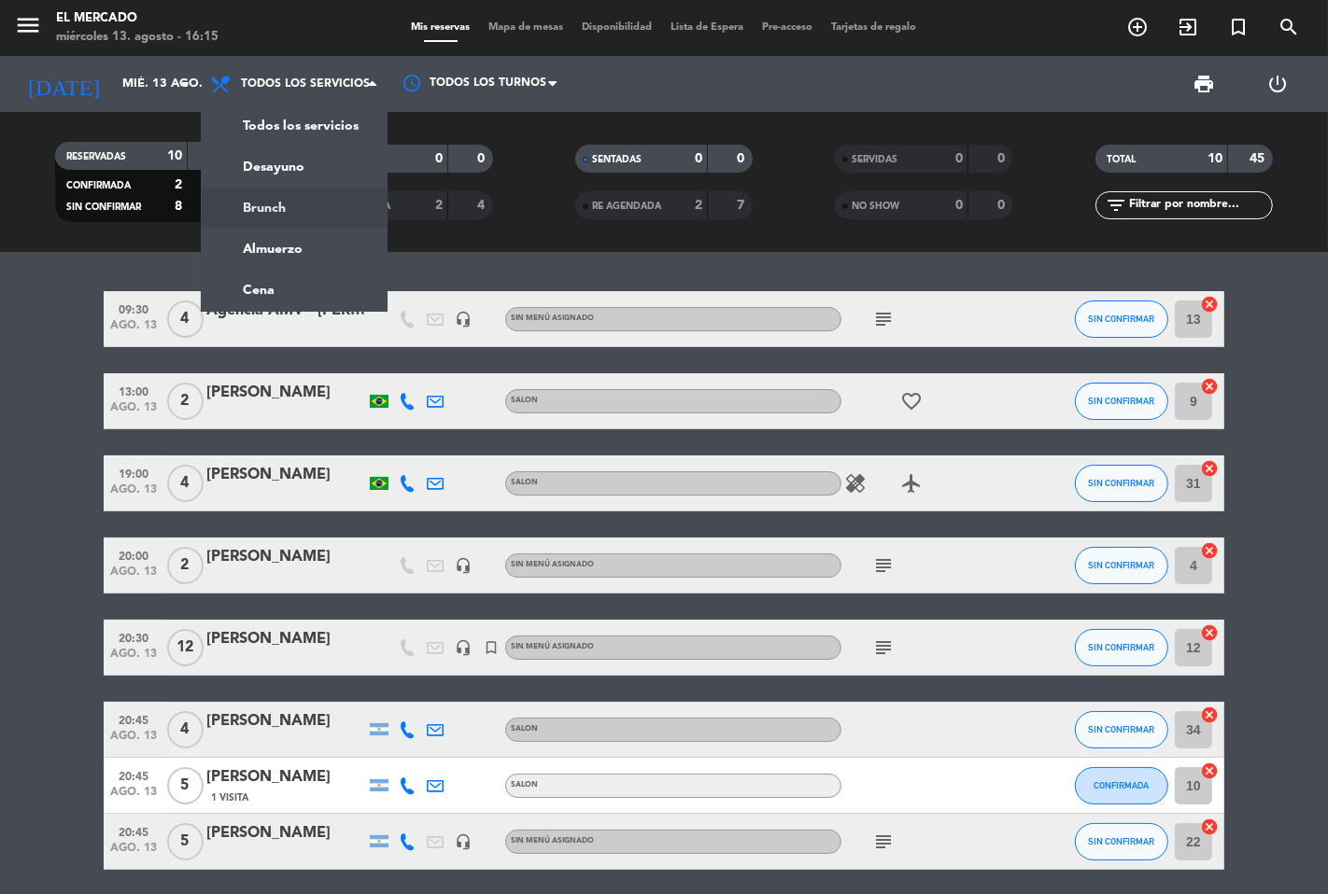
click at [312, 217] on div "menu El Mercado [DATE] 13. agosto - 16:15 Mis reservas Mapa de mesas Disponibil…" at bounding box center [664, 126] width 1328 height 252
